Goal: Transaction & Acquisition: Purchase product/service

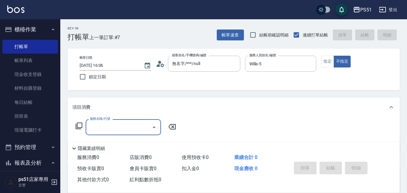
click at [106, 128] on input "服務名稱/代號" at bounding box center [118, 127] width 61 height 11
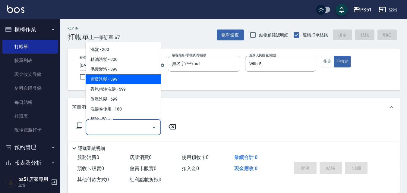
click at [129, 74] on span "頂級洗髮 - 399" at bounding box center [123, 79] width 75 height 10
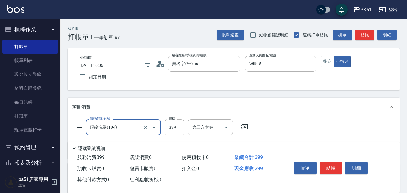
type input "頂級洗髮(104)"
click at [177, 126] on input "399" at bounding box center [175, 127] width 20 height 16
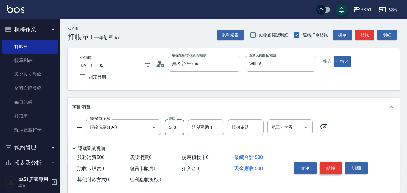
type input "500"
click at [323, 162] on button "結帳" at bounding box center [331, 168] width 23 height 13
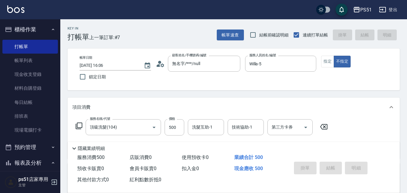
type input "2025/09/10 17:18"
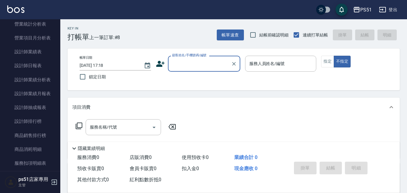
scroll to position [281, 0]
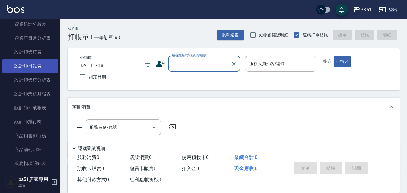
click at [38, 64] on link "設計師日報表" at bounding box center [29, 66] width 55 height 14
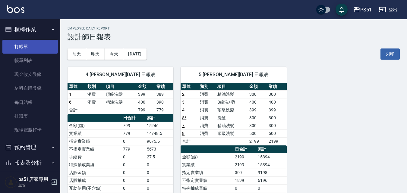
click at [29, 45] on link "打帳單" at bounding box center [29, 47] width 55 height 14
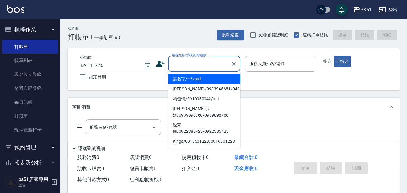
click at [190, 65] on input "顧客姓名/手機號碼/編號" at bounding box center [200, 63] width 58 height 11
click at [188, 78] on li "無名字/***/null" at bounding box center [204, 79] width 72 height 10
type input "無名字/***/null"
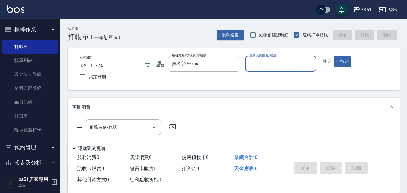
click at [279, 64] on input "服務人員姓名/編號" at bounding box center [281, 63] width 66 height 11
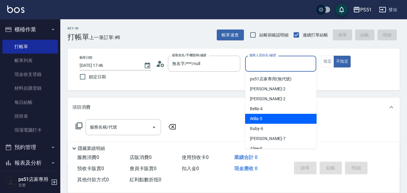
click at [262, 115] on div "Willa -5" at bounding box center [280, 119] width 71 height 10
type input "Willa-5"
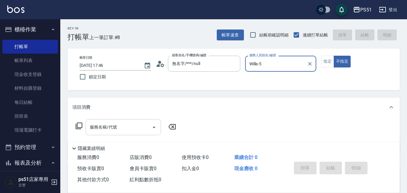
click at [106, 125] on div "服務名稱/代號 服務名稱/代號" at bounding box center [123, 127] width 75 height 16
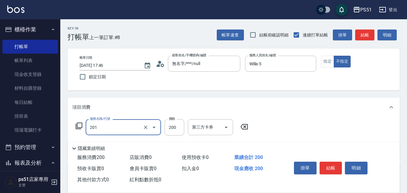
type input "Ｃ級單剪(201)"
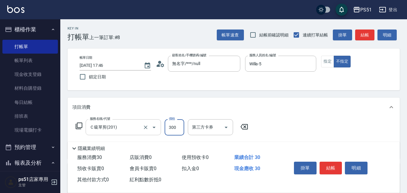
type input "300"
click at [369, 35] on button "結帳" at bounding box center [364, 35] width 19 height 11
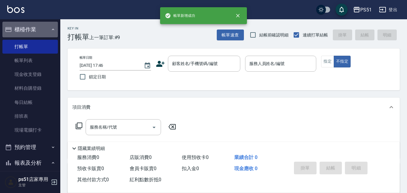
click at [37, 27] on button "櫃檯作業" at bounding box center [29, 30] width 55 height 16
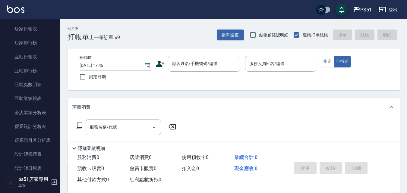
scroll to position [210, 0]
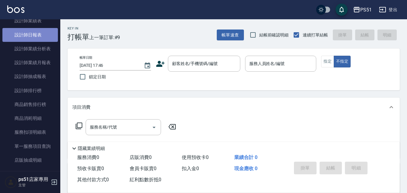
click at [40, 36] on link "設計師日報表" at bounding box center [29, 35] width 55 height 14
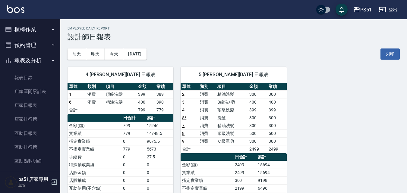
click at [18, 31] on button "櫃檯作業" at bounding box center [29, 30] width 55 height 16
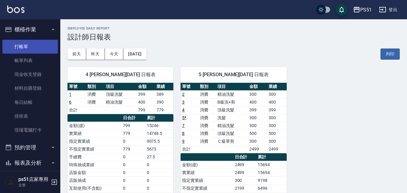
click at [19, 48] on link "打帳單" at bounding box center [29, 47] width 55 height 14
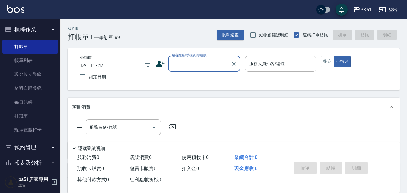
click at [213, 64] on input "顧客姓名/手機號碼/編號" at bounding box center [200, 63] width 58 height 11
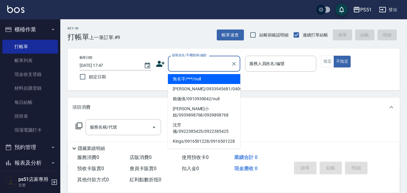
click at [213, 82] on li "無名字/***/null" at bounding box center [204, 79] width 72 height 10
type input "無名字/***/null"
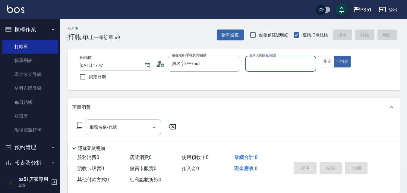
click at [263, 67] on input "服務人員姓名/編號" at bounding box center [281, 63] width 66 height 11
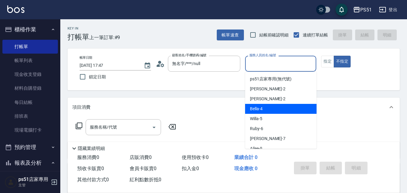
click at [261, 109] on span "Bella -4" at bounding box center [256, 109] width 13 height 6
type input "Bella-4"
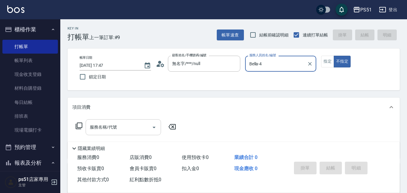
click at [128, 130] on input "服務名稱/代號" at bounding box center [118, 127] width 61 height 11
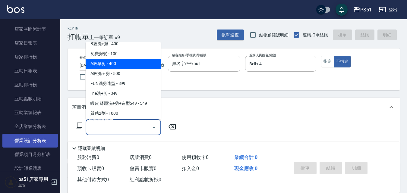
scroll to position [211, 0]
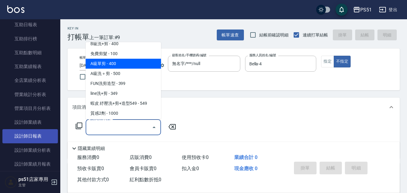
click at [35, 138] on link "設計師日報表" at bounding box center [29, 136] width 55 height 14
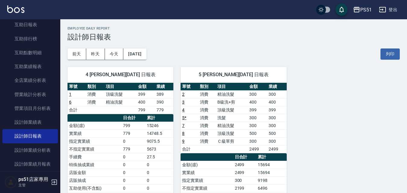
click at [183, 133] on link "8" at bounding box center [183, 133] width 2 height 5
click at [70, 93] on link "1" at bounding box center [70, 94] width 2 height 5
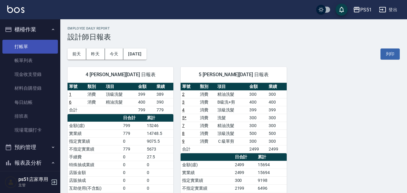
click at [35, 44] on link "打帳單" at bounding box center [29, 47] width 55 height 14
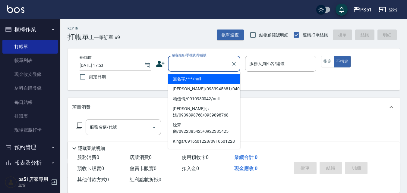
click at [200, 64] on input "顧客姓名/手機號碼/編號" at bounding box center [200, 63] width 58 height 11
click at [206, 80] on li "無名字/***/null" at bounding box center [204, 79] width 72 height 10
type input "無名字/***/null"
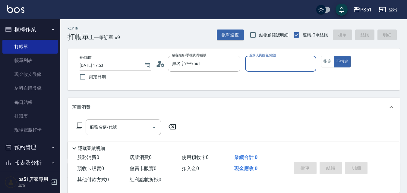
click at [271, 67] on input "服務人員姓名/編號" at bounding box center [281, 63] width 66 height 11
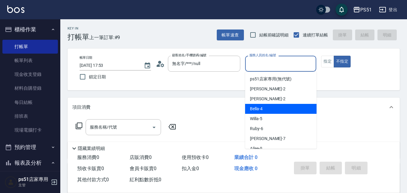
click at [258, 106] on span "Bella -4" at bounding box center [256, 109] width 13 height 6
type input "Bella-4"
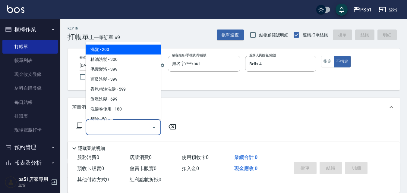
click at [95, 125] on div "服務名稱/代號 服務名稱/代號" at bounding box center [123, 127] width 75 height 16
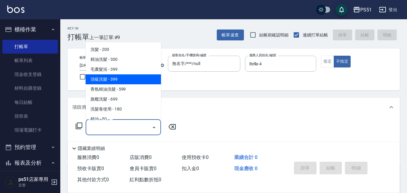
click at [131, 81] on span "頂級洗髮 - 399" at bounding box center [123, 79] width 75 height 10
type input "頂級洗髮(104)"
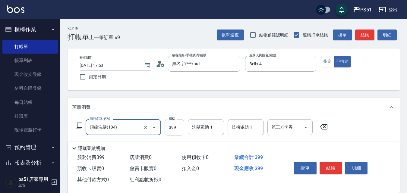
click at [177, 125] on input "399" at bounding box center [175, 127] width 20 height 16
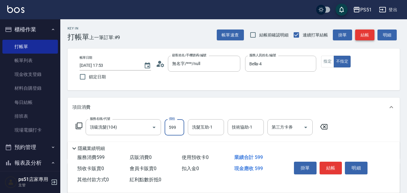
type input "599"
click at [368, 33] on button "結帳" at bounding box center [364, 35] width 19 height 11
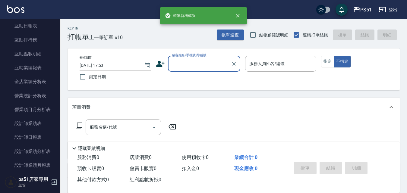
scroll to position [211, 0]
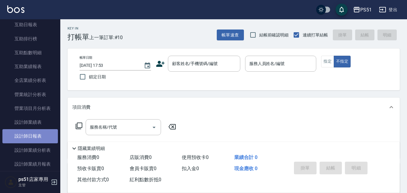
click at [38, 137] on link "設計師日報表" at bounding box center [29, 136] width 55 height 14
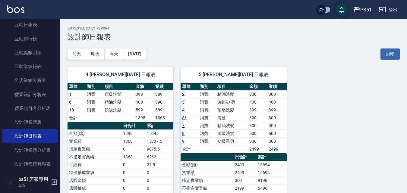
click at [71, 111] on link "10" at bounding box center [71, 110] width 5 height 5
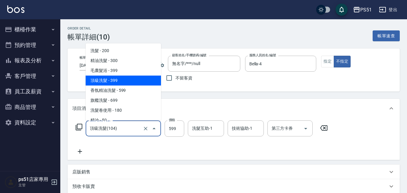
scroll to position [70, 0]
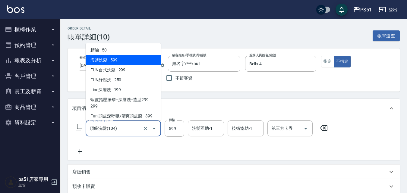
click at [113, 63] on span "海鹽洗髮 - 599" at bounding box center [123, 60] width 75 height 10
type input "海鹽洗髮(110)"
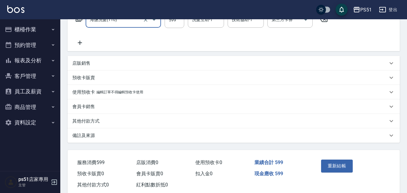
scroll to position [124, 0]
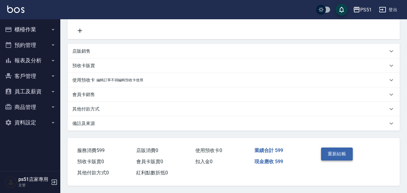
click at [332, 152] on button "重新結帳" at bounding box center [337, 154] width 32 height 13
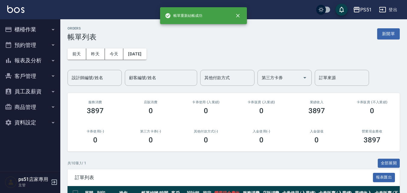
click at [37, 30] on button "櫃檯作業" at bounding box center [29, 30] width 55 height 16
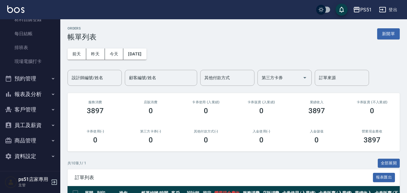
click at [38, 91] on button "報表及分析" at bounding box center [29, 95] width 55 height 16
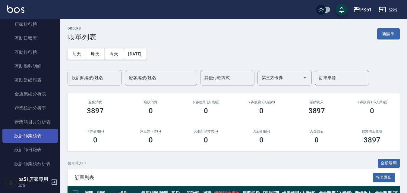
scroll to position [210, 0]
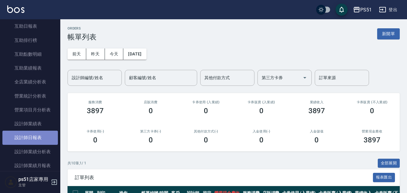
click at [36, 135] on link "設計師日報表" at bounding box center [29, 138] width 55 height 14
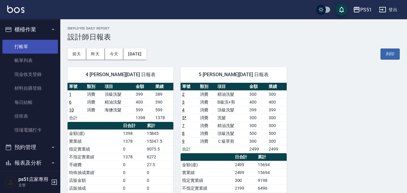
click at [23, 46] on link "打帳單" at bounding box center [29, 47] width 55 height 14
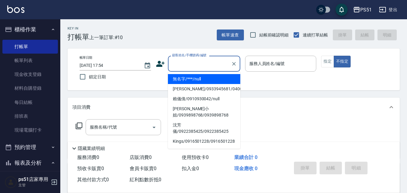
click at [201, 62] on input "顧客姓名/手機號碼/編號" at bounding box center [200, 63] width 58 height 11
click at [197, 80] on li "無名字/***/null" at bounding box center [204, 79] width 72 height 10
type input "無名字/***/null"
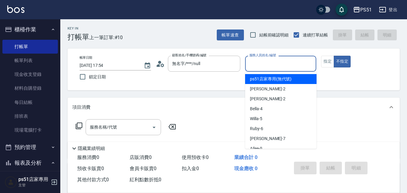
click at [273, 66] on input "服務人員姓名/編號" at bounding box center [281, 63] width 66 height 11
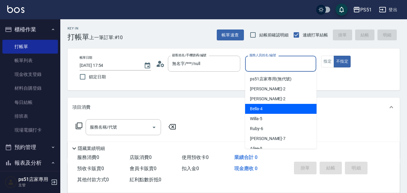
click at [275, 109] on div "Bella -4" at bounding box center [280, 109] width 71 height 10
type input "Bella-4"
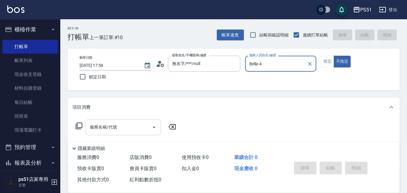
click at [118, 130] on input "服務名稱/代號" at bounding box center [118, 127] width 61 height 11
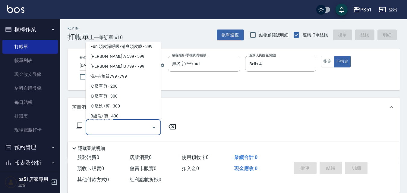
scroll to position [141, 0]
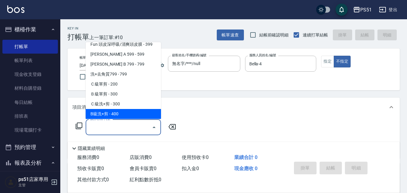
click at [125, 112] on span "B級洗+剪 - 400" at bounding box center [123, 114] width 75 height 10
type input "B級洗+剪(204)"
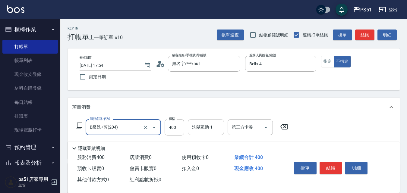
click at [209, 127] on div "洗髮互助-1 洗髮互助-1" at bounding box center [206, 127] width 36 height 16
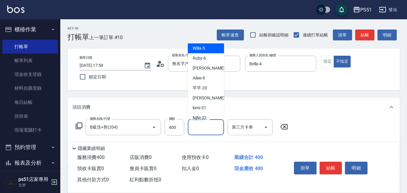
scroll to position [70, 0]
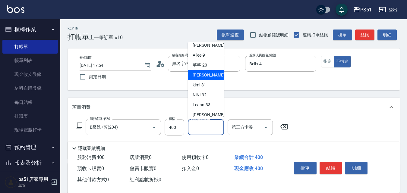
click at [213, 77] on div "[PERSON_NAME] -23" at bounding box center [206, 75] width 36 height 10
type input "孝恩-23"
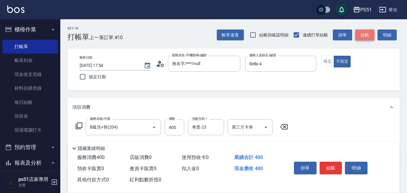
click at [367, 37] on button "結帳" at bounding box center [364, 35] width 19 height 11
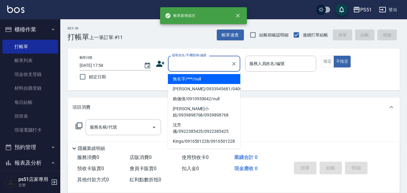
click at [213, 62] on input "顧客姓名/手機號碼/編號" at bounding box center [200, 63] width 58 height 11
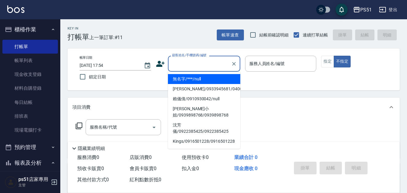
click at [215, 77] on li "無名字/***/null" at bounding box center [204, 79] width 72 height 10
type input "無名字/***/null"
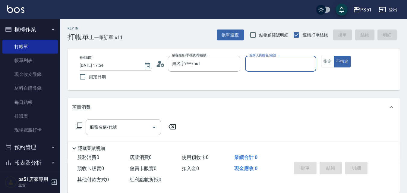
click at [264, 62] on input "服務人員姓名/編號" at bounding box center [281, 63] width 66 height 11
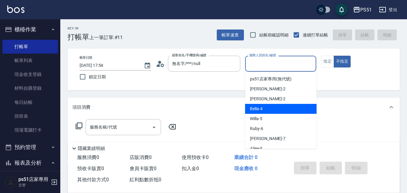
click at [260, 107] on span "Bella -4" at bounding box center [256, 109] width 13 height 6
type input "Bella-4"
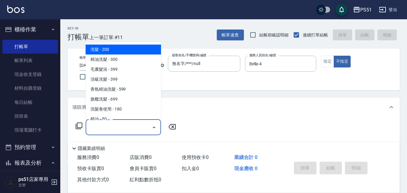
click at [137, 123] on input "服務名稱/代號" at bounding box center [118, 127] width 61 height 11
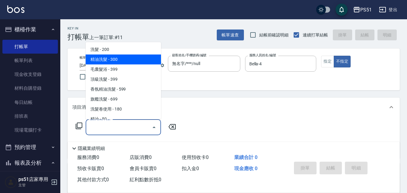
click at [128, 60] on span "精油洗髮 - 300" at bounding box center [123, 60] width 75 height 10
type input "精油洗髮(102)"
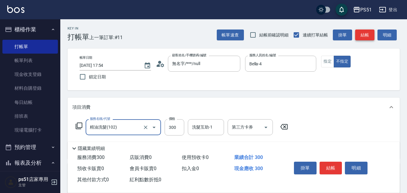
click at [358, 34] on button "結帳" at bounding box center [364, 35] width 19 height 11
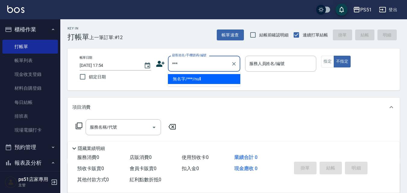
type input "無名字/***/null"
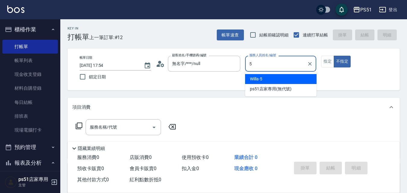
type input "Willa-5"
type button "false"
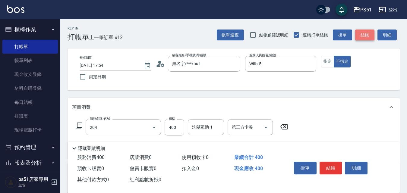
type input "B級洗+剪(204)"
click at [362, 36] on button "結帳" at bounding box center [364, 35] width 19 height 11
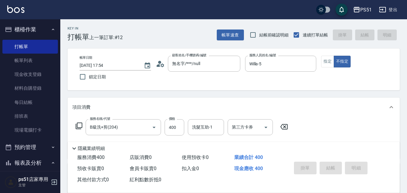
type input "[DATE] 18:14"
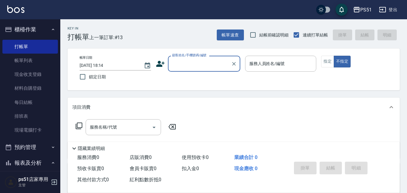
click at [226, 66] on input "顧客姓名/手機號碼/編號" at bounding box center [200, 63] width 58 height 11
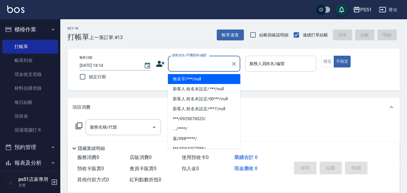
click at [225, 77] on li "無名字/***/null" at bounding box center [204, 79] width 72 height 10
type input "無名字/***/null"
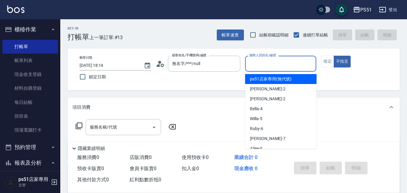
click at [266, 68] on input "服務人員姓名/編號" at bounding box center [281, 63] width 66 height 11
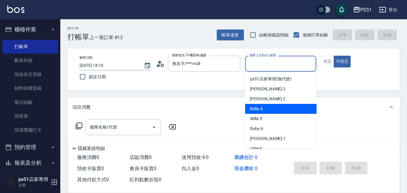
click at [263, 109] on div "Bella -4" at bounding box center [280, 109] width 71 height 10
type input "Bella-4"
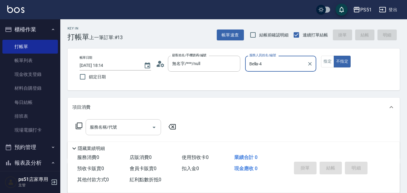
click at [140, 127] on input "服務名稱/代號" at bounding box center [118, 127] width 61 height 11
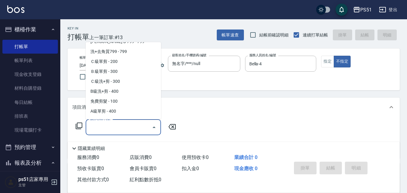
scroll to position [141, 0]
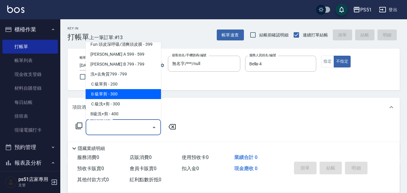
click at [128, 95] on span "Ｂ級單剪 - 300" at bounding box center [123, 94] width 75 height 10
type input "Ｂ級單剪(202)"
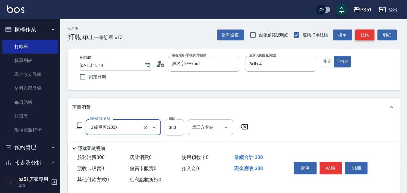
click at [360, 36] on button "結帳" at bounding box center [364, 35] width 19 height 11
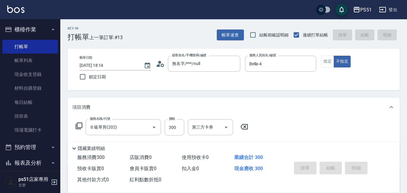
type input "[DATE] 18:28"
